Goal: Use online tool/utility: Utilize a website feature to perform a specific function

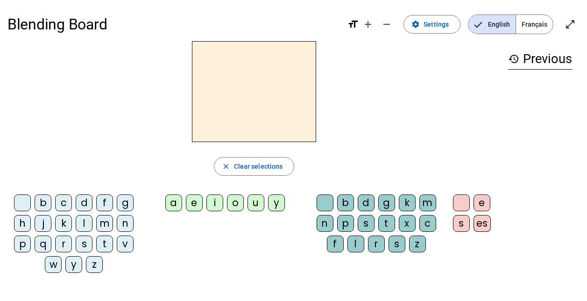
click at [104, 223] on div "m" at bounding box center [104, 223] width 17 height 17
click at [169, 205] on div "a" at bounding box center [173, 202] width 17 height 17
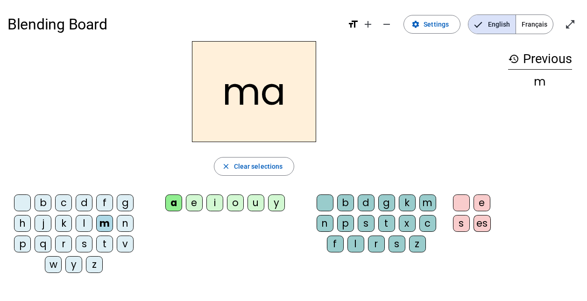
click at [80, 221] on div "l" at bounding box center [84, 223] width 17 height 17
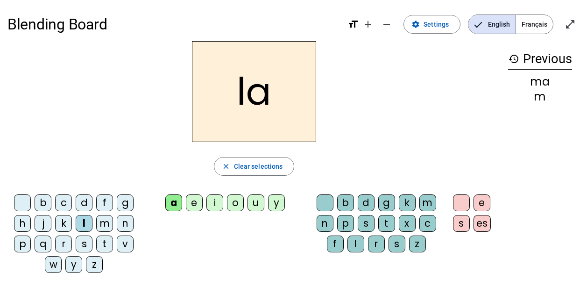
click at [192, 199] on div "e" at bounding box center [194, 202] width 17 height 17
click at [84, 205] on div "d" at bounding box center [84, 202] width 17 height 17
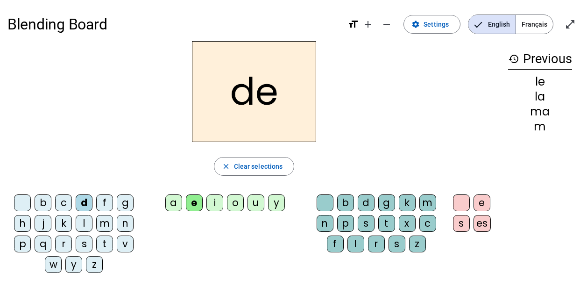
click at [257, 203] on div "u" at bounding box center [256, 202] width 17 height 17
click at [108, 239] on div "t" at bounding box center [104, 243] width 17 height 17
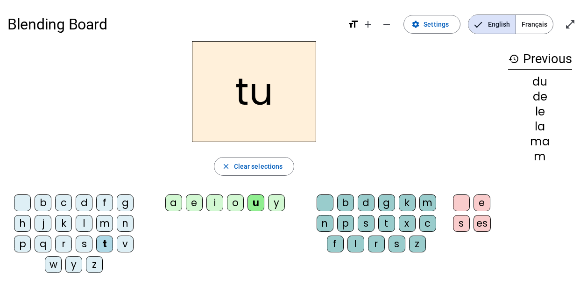
click at [171, 205] on div "a" at bounding box center [173, 202] width 17 height 17
click at [192, 201] on div "e" at bounding box center [194, 202] width 17 height 17
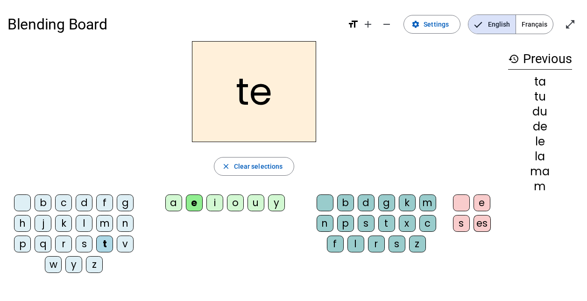
click at [101, 224] on div "m" at bounding box center [104, 223] width 17 height 17
